Goal: Transaction & Acquisition: Purchase product/service

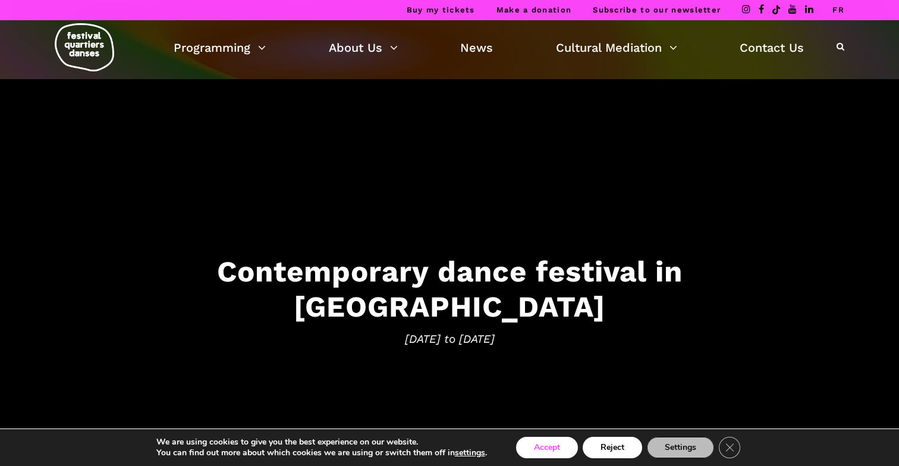
click at [551, 451] on button "Accept" at bounding box center [547, 446] width 62 height 21
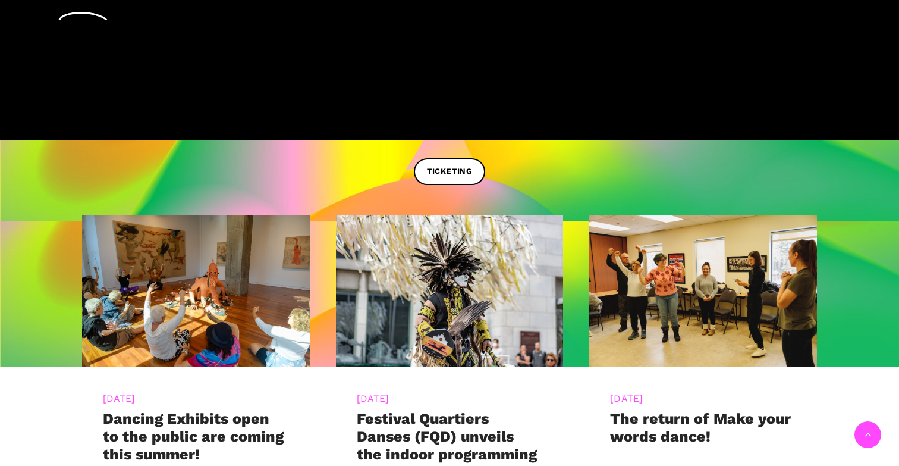
scroll to position [605, 0]
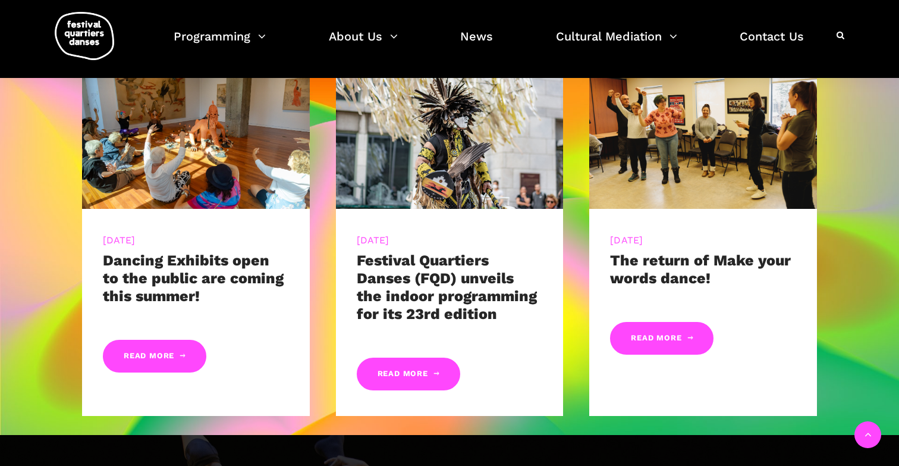
scroll to position [618, 0]
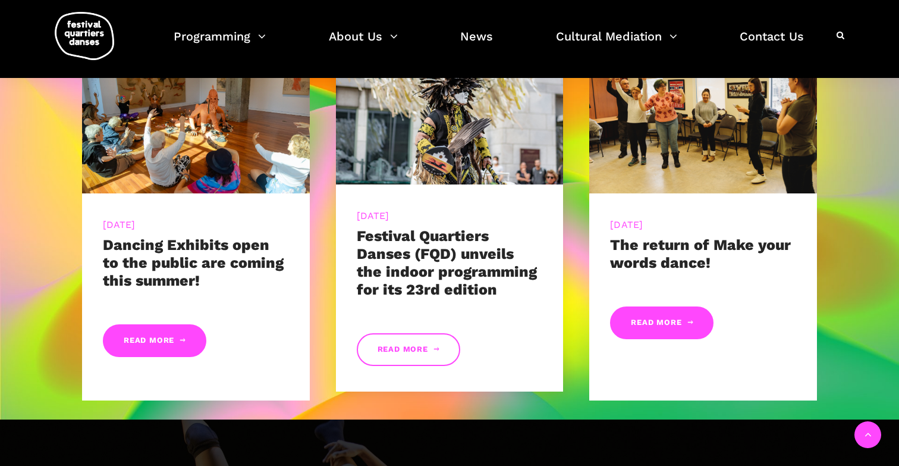
click at [417, 348] on link "Read More" at bounding box center [408, 349] width 103 height 33
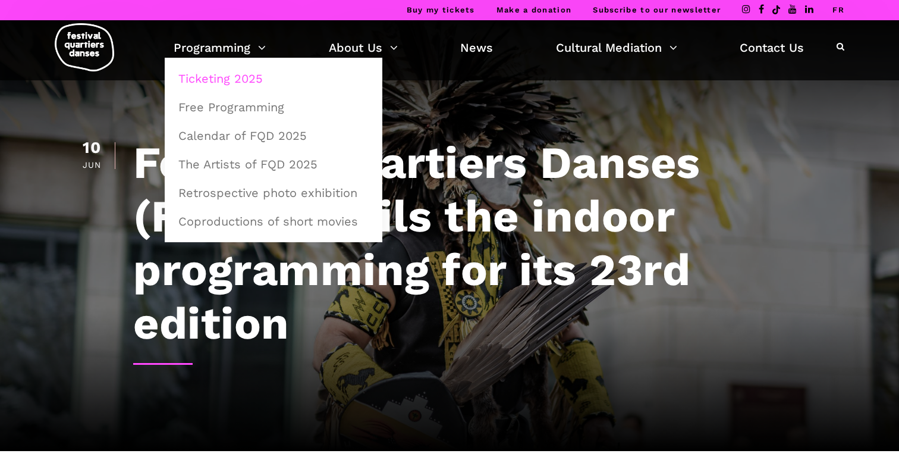
click at [228, 78] on link "Ticketing 2025" at bounding box center [273, 78] width 205 height 27
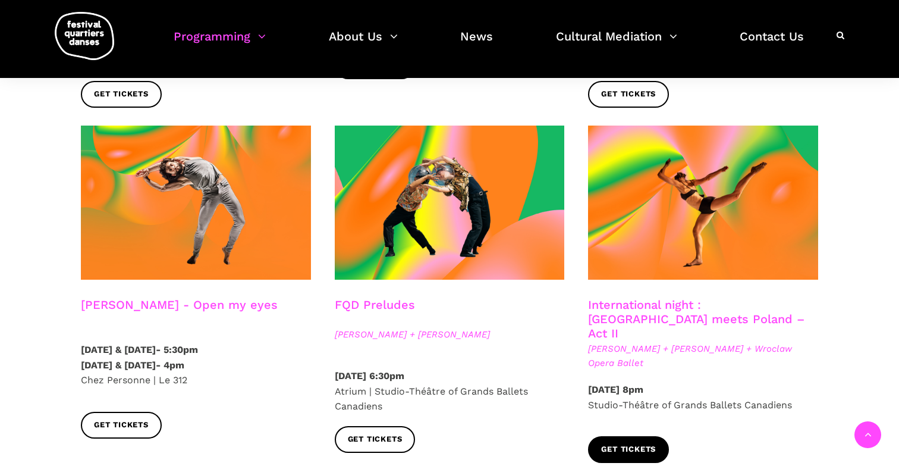
scroll to position [995, 0]
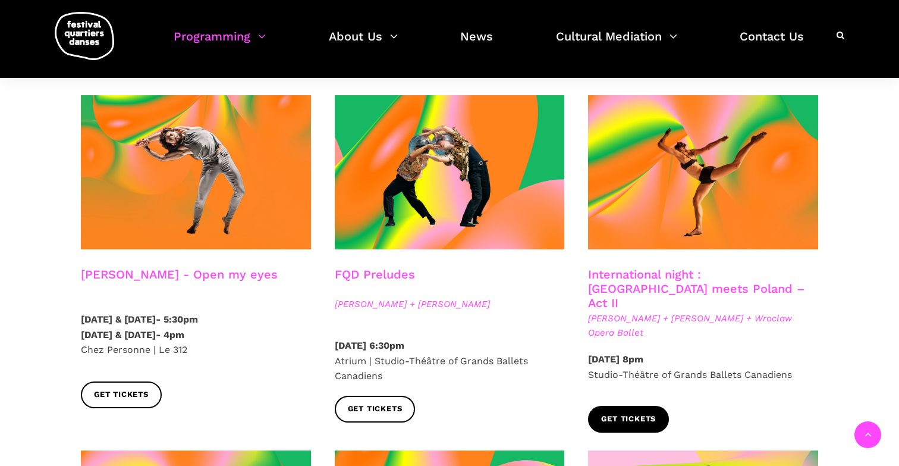
click at [633, 413] on span "Get tickets" at bounding box center [628, 419] width 55 height 12
